Goal: Task Accomplishment & Management: Use online tool/utility

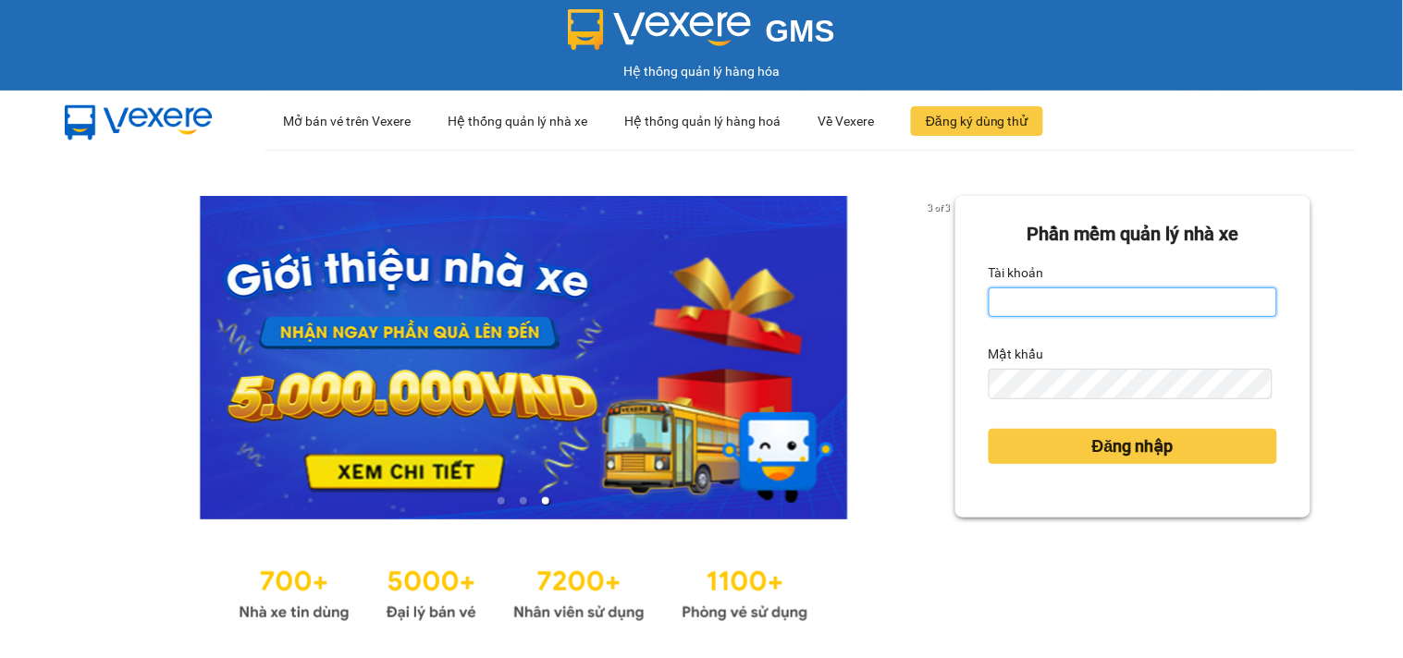
click at [1080, 294] on input "Tài khoản" at bounding box center [1132, 303] width 288 height 30
type input "maiphuong.lienhung"
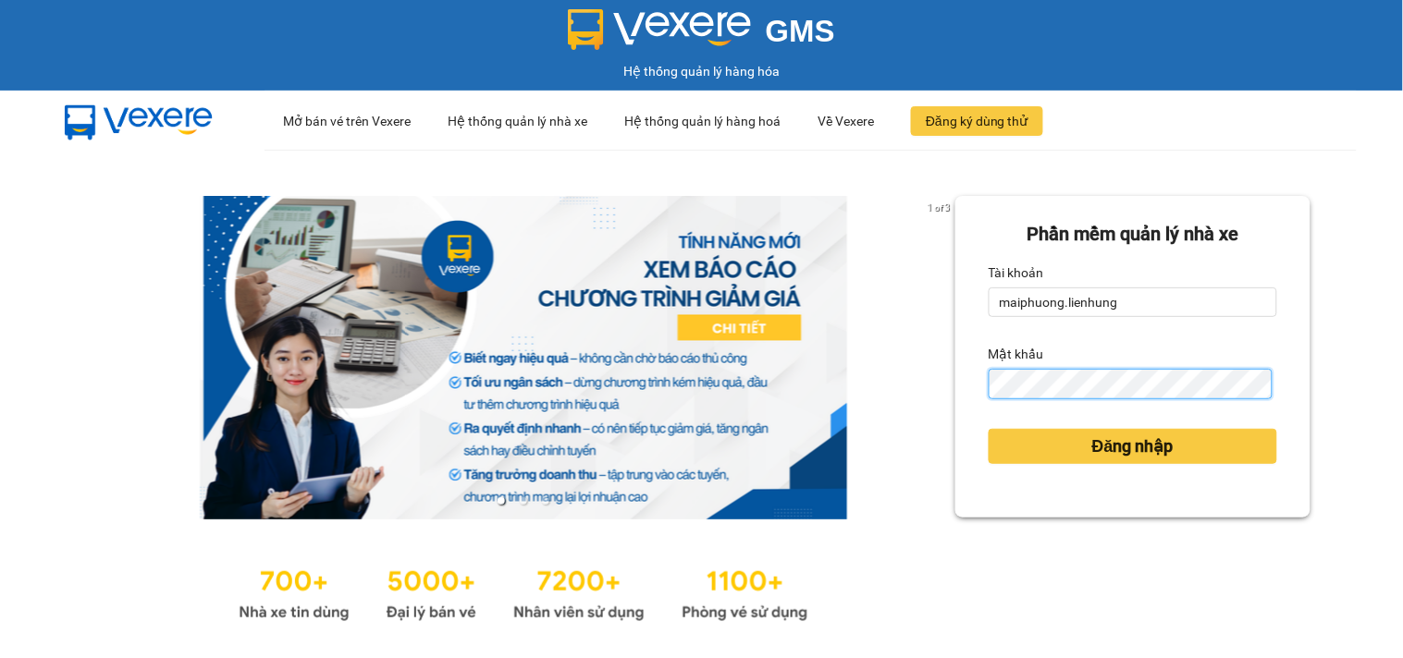
click at [988, 429] on button "Đăng nhập" at bounding box center [1132, 446] width 288 height 35
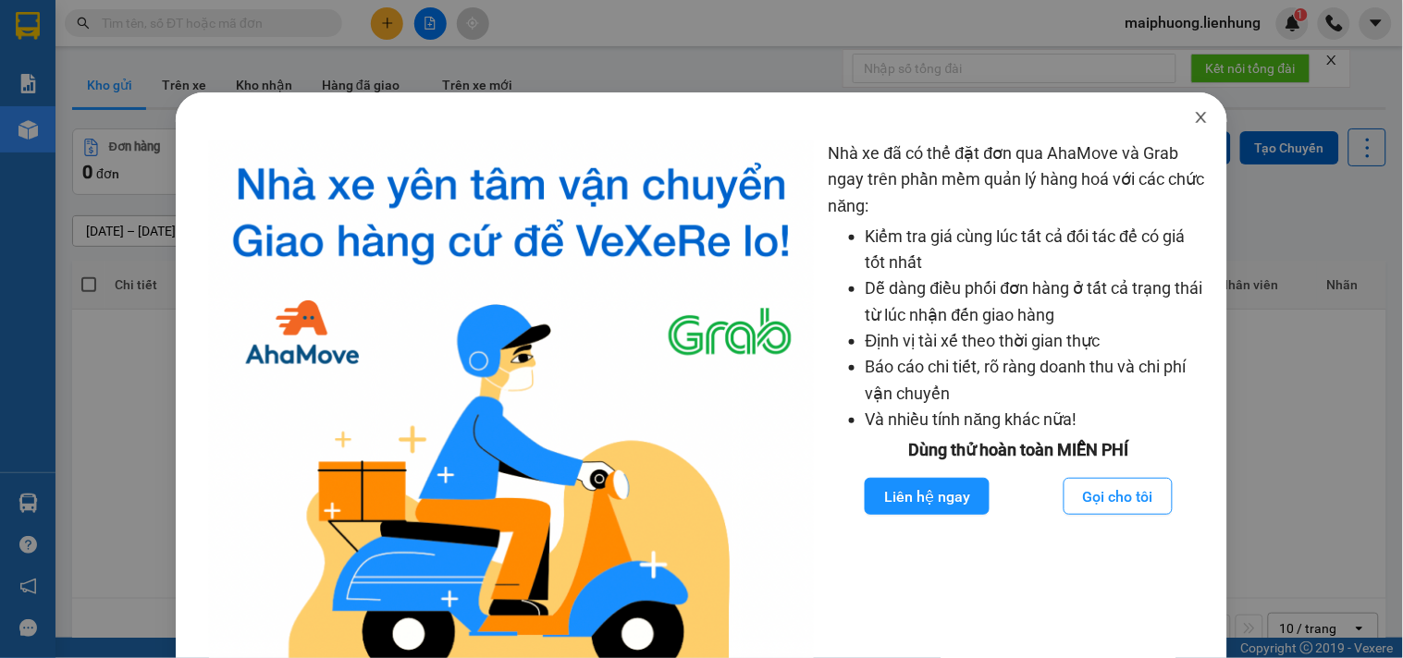
click at [1194, 111] on icon "close" at bounding box center [1201, 117] width 15 height 15
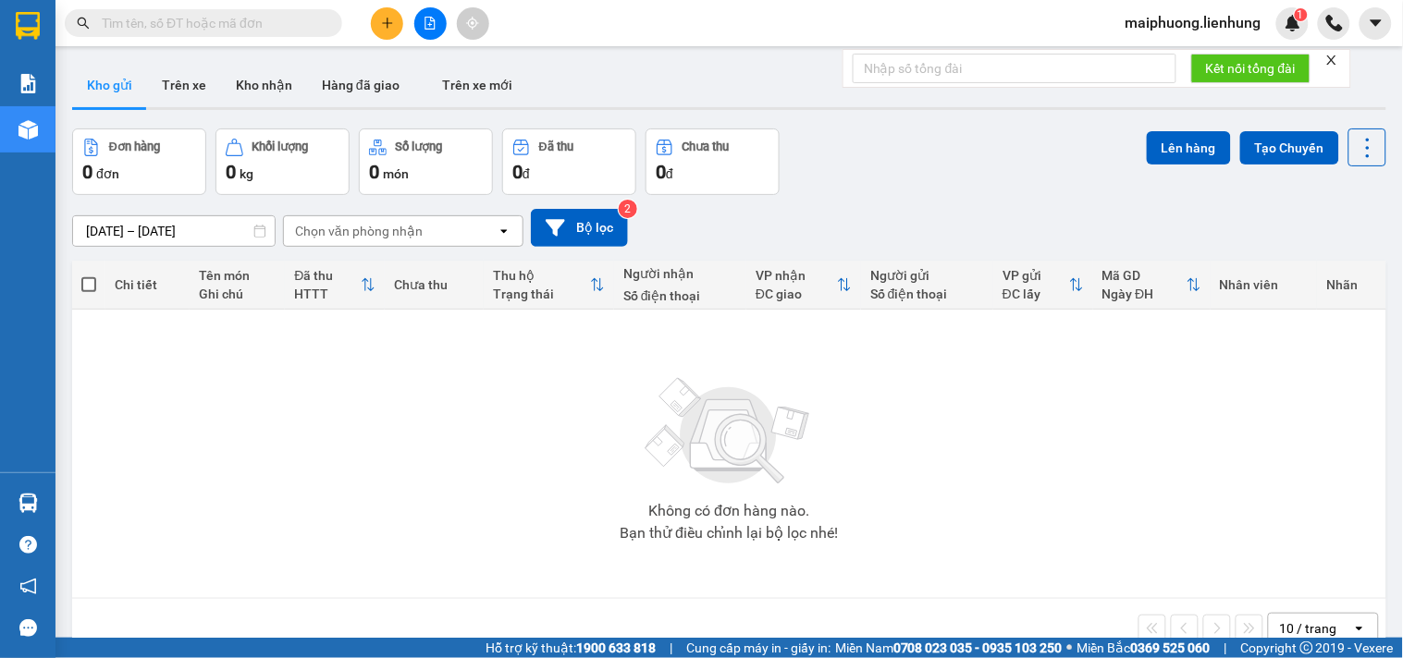
click at [432, 25] on icon "file-add" at bounding box center [429, 23] width 13 height 13
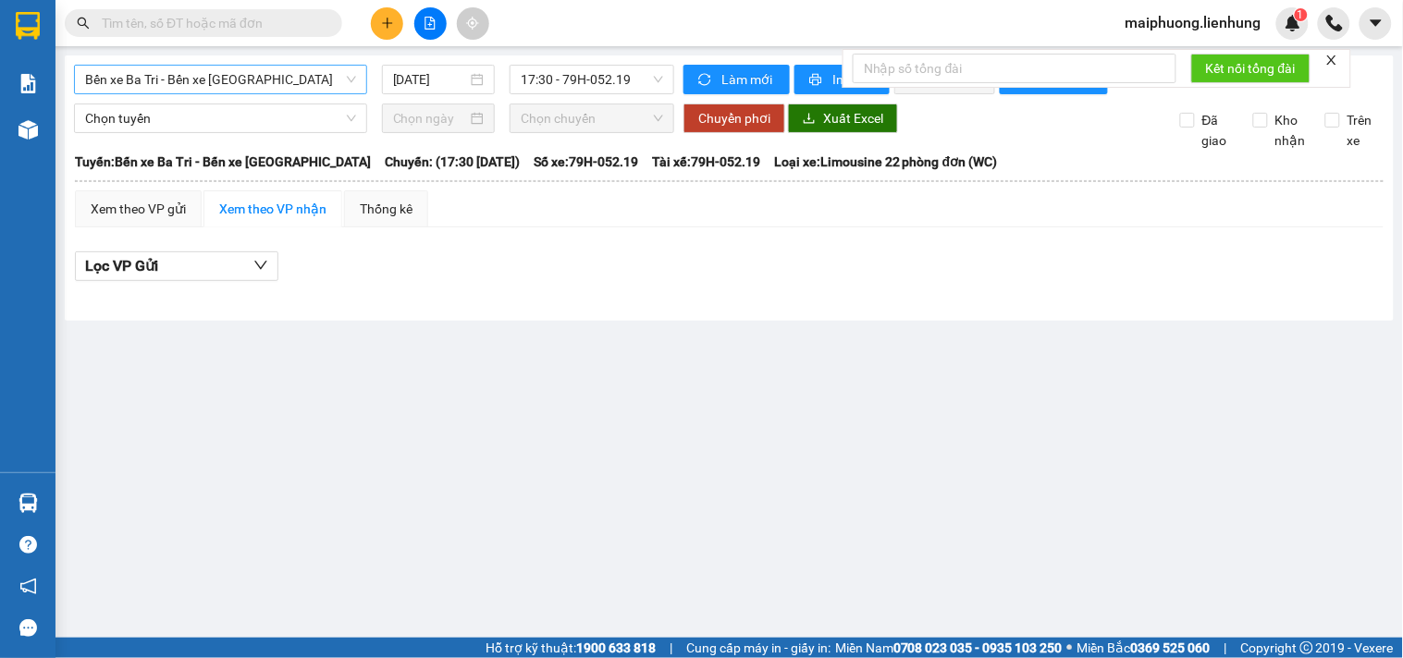
click at [192, 85] on span "Bến xe Ba Tri - Bến xe [GEOGRAPHIC_DATA]" at bounding box center [220, 80] width 271 height 28
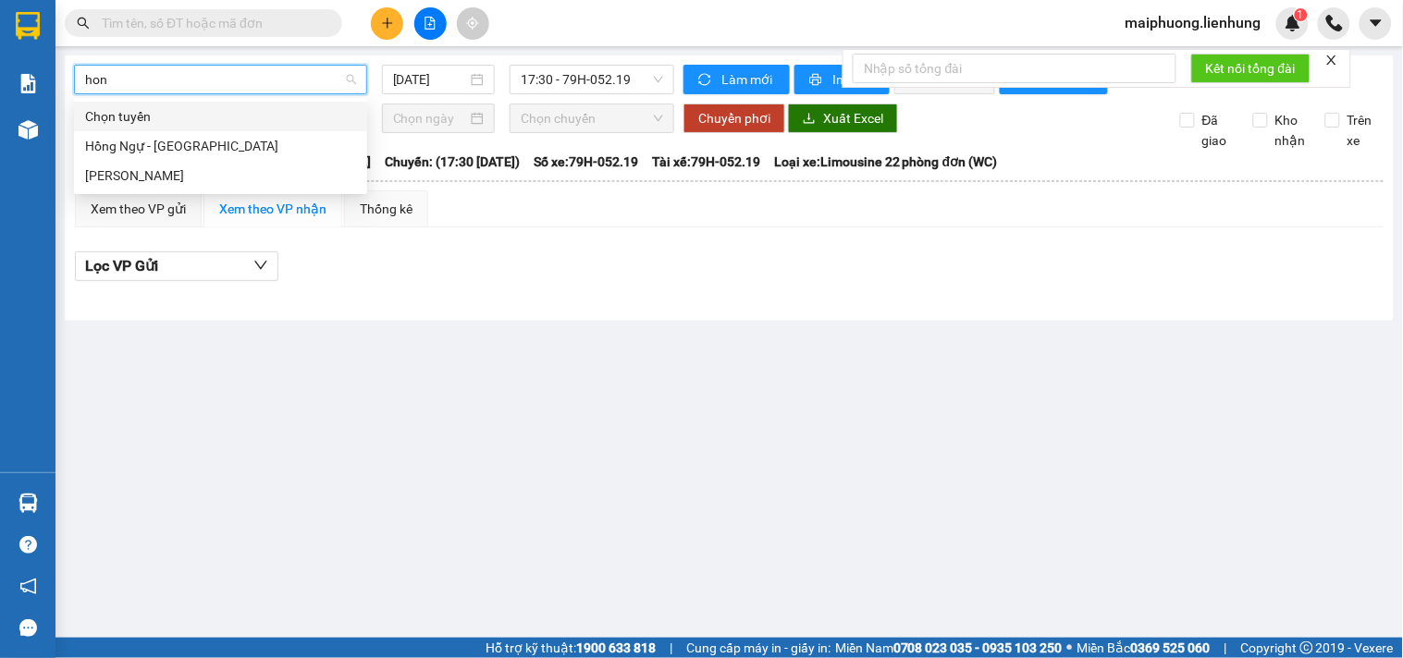
type input "hong"
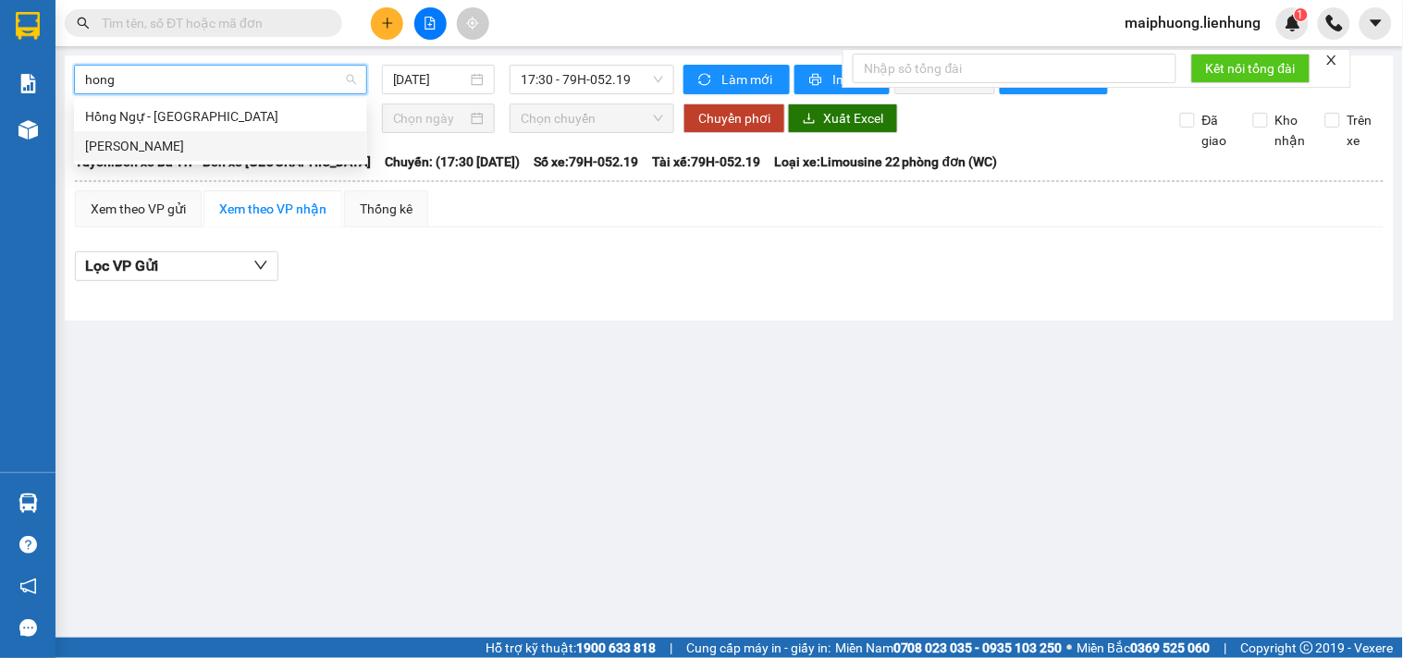
click at [204, 160] on div "[PERSON_NAME]" at bounding box center [220, 146] width 293 height 30
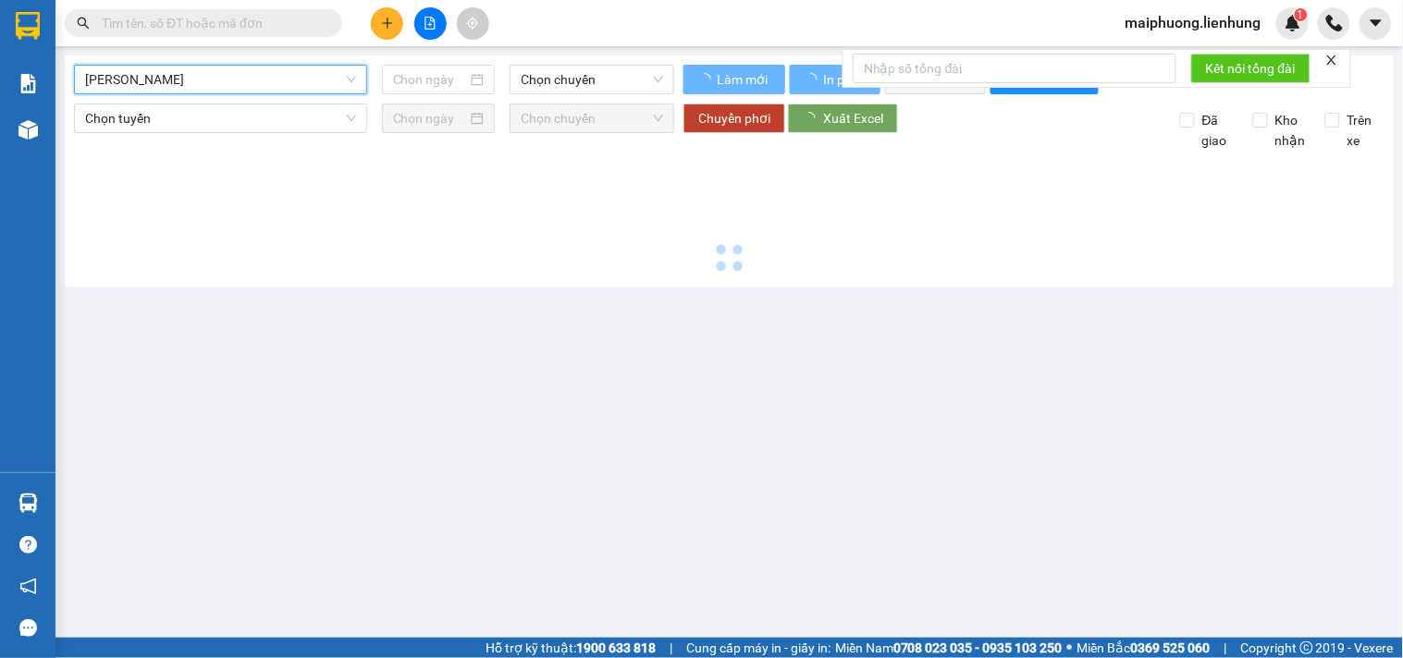
type input "[DATE]"
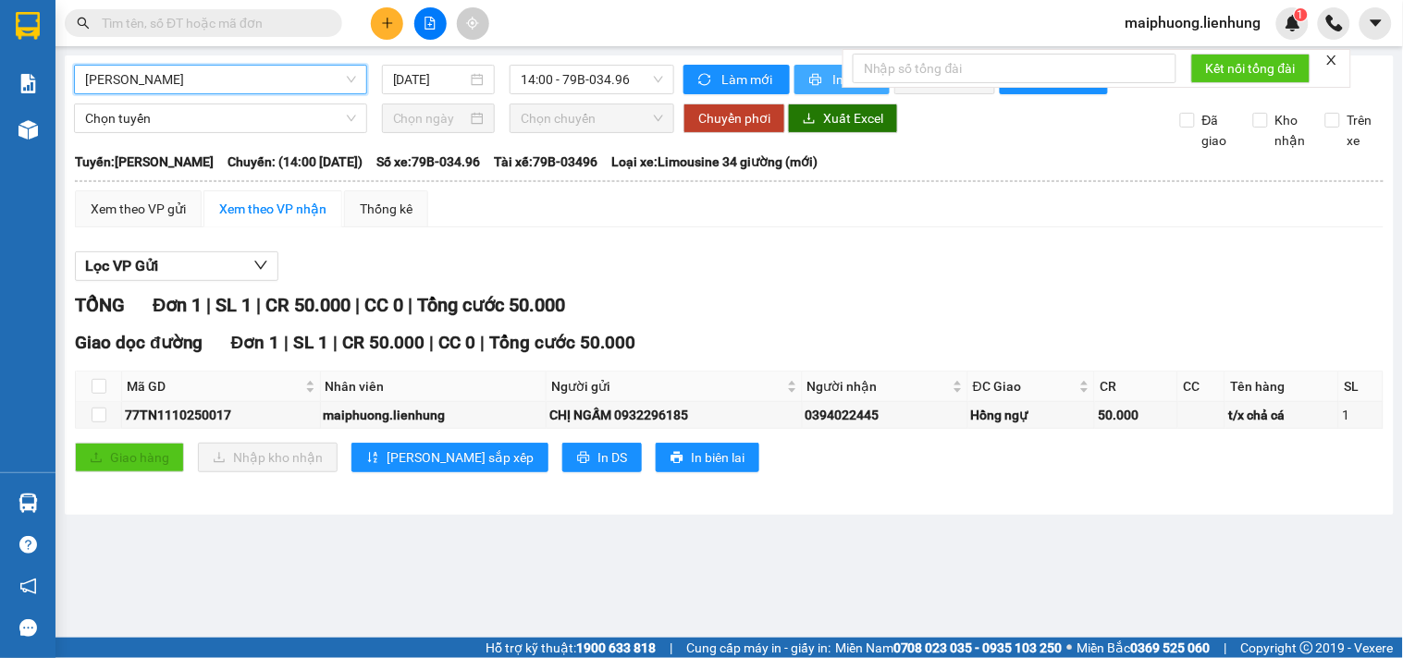
click at [820, 78] on icon "printer" at bounding box center [816, 80] width 12 height 12
click at [1363, 31] on button at bounding box center [1375, 23] width 32 height 32
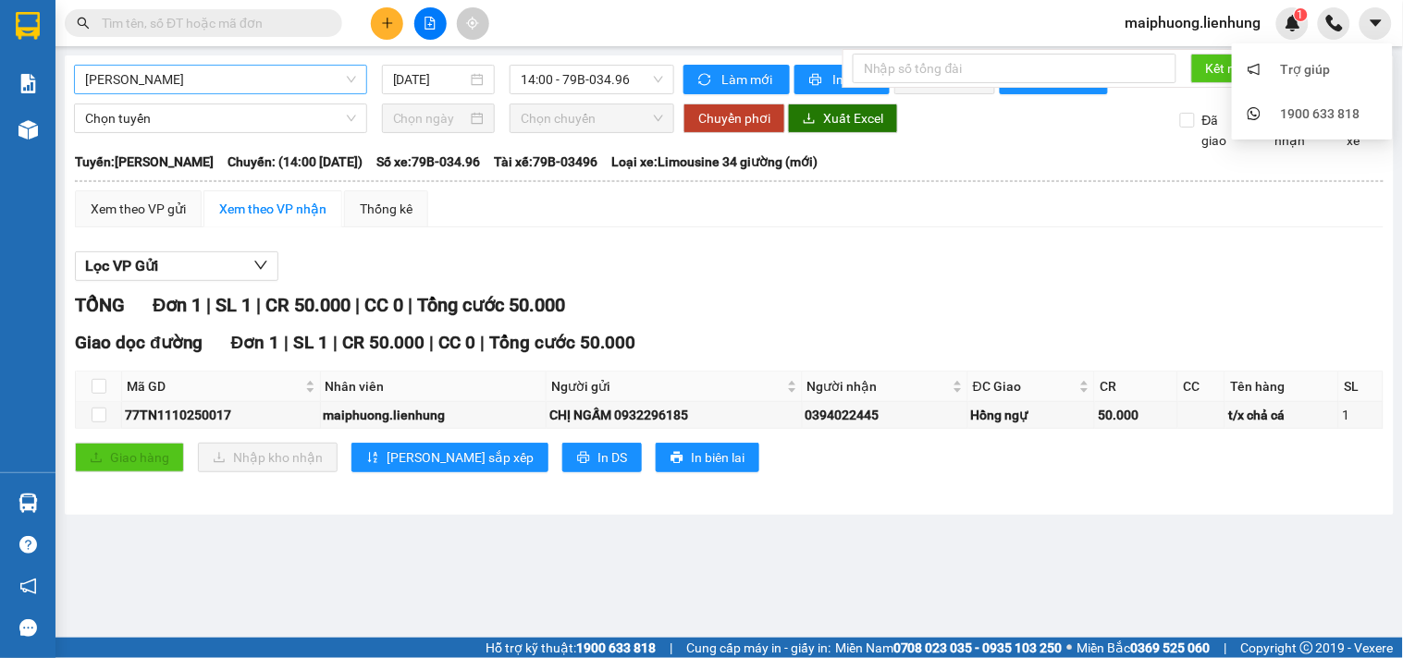
click at [1217, 16] on span "maiphuong.lienhung" at bounding box center [1192, 22] width 165 height 23
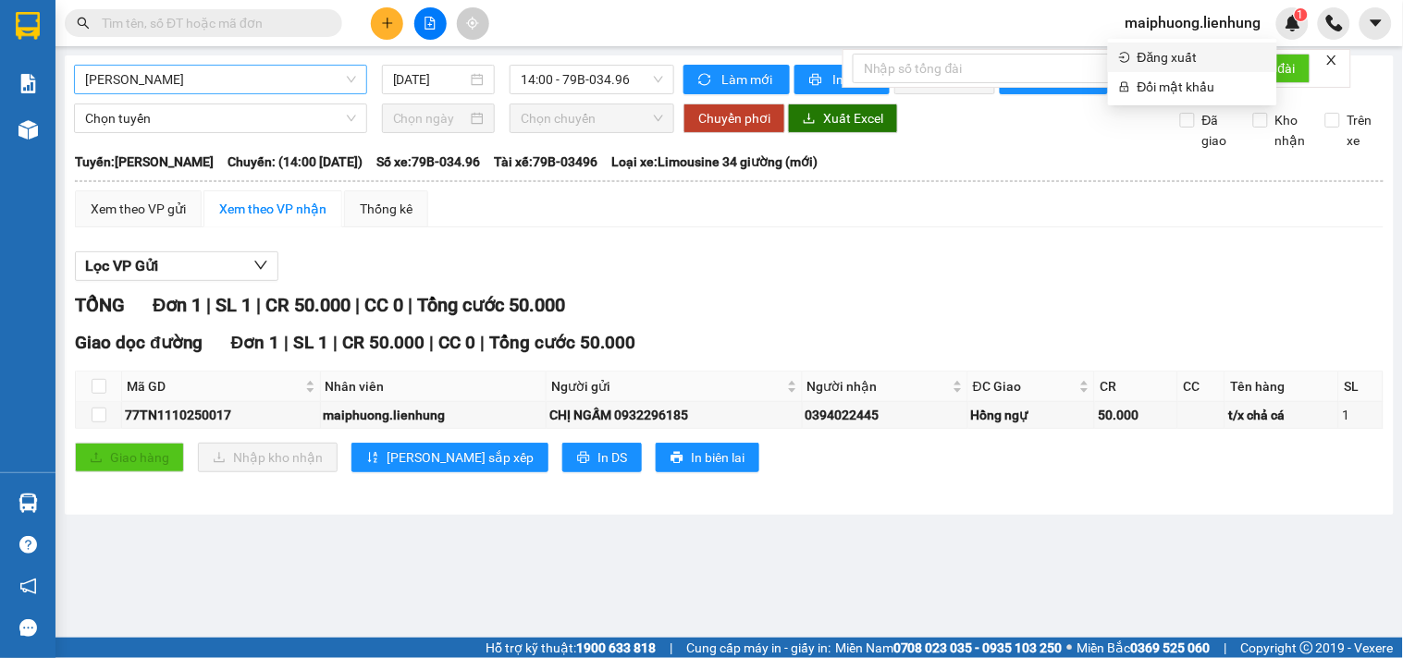
click at [1185, 55] on span "Đăng xuất" at bounding box center [1201, 57] width 129 height 20
